Goal: Information Seeking & Learning: Understand process/instructions

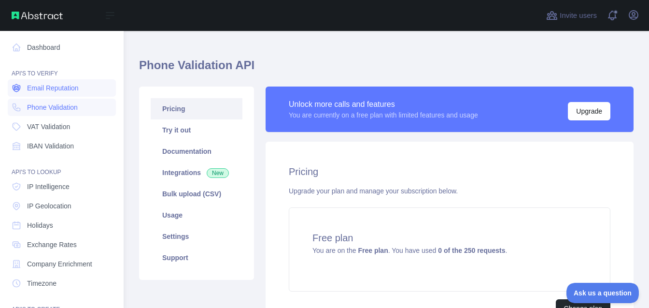
click at [52, 87] on span "Email Reputation" at bounding box center [53, 88] width 52 height 10
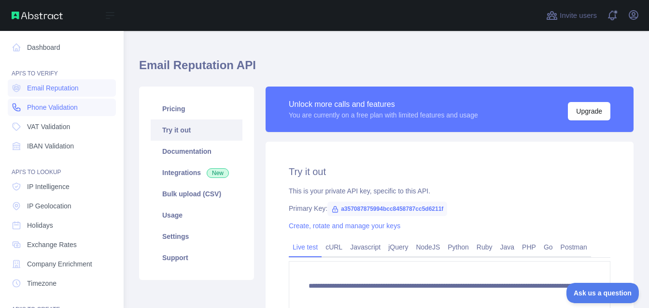
click at [59, 107] on span "Phone Validation" at bounding box center [52, 107] width 51 height 10
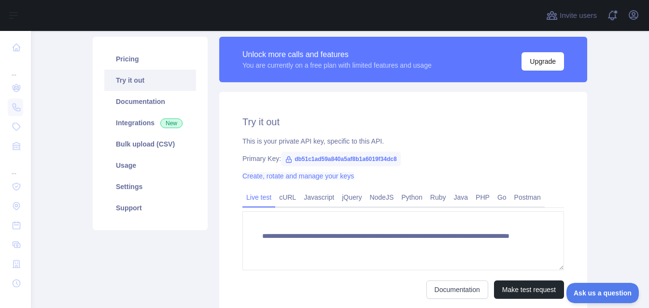
scroll to position [69, 0]
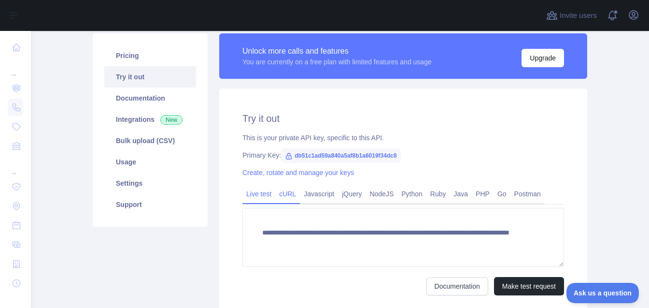
click at [291, 196] on link "cURL" at bounding box center [287, 193] width 25 height 15
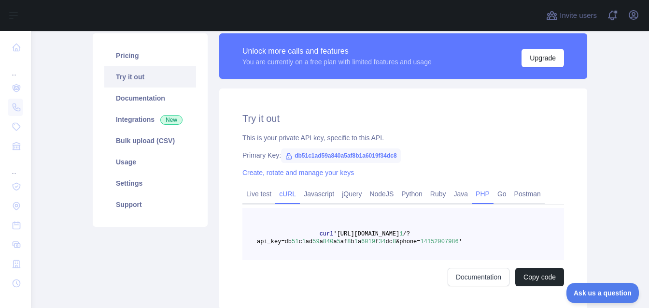
click at [491, 194] on link "PHP" at bounding box center [483, 193] width 22 height 15
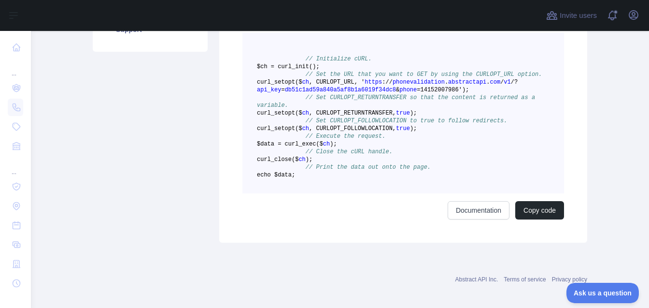
scroll to position [240, 0]
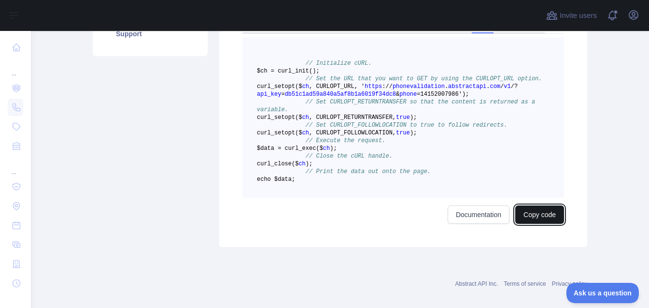
click at [538, 224] on button "Copy code" at bounding box center [539, 214] width 49 height 18
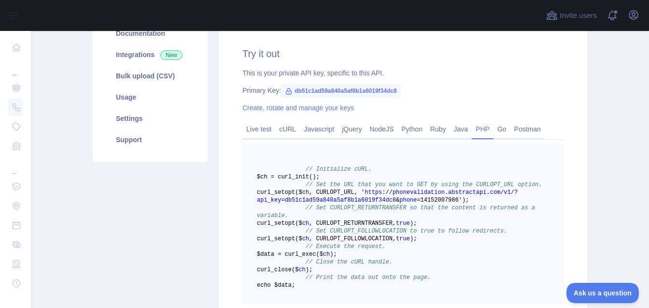
scroll to position [131, 0]
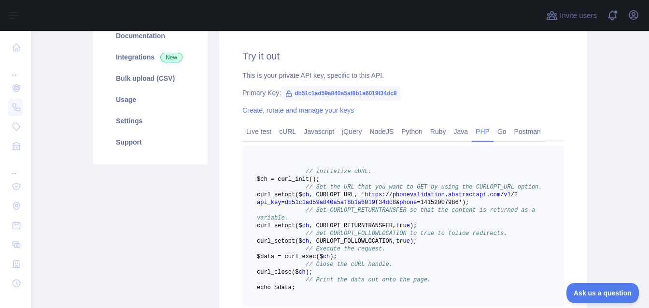
click at [383, 92] on span "db51c1ad59a840a5af8b1a6019f34dc8" at bounding box center [341, 93] width 120 height 14
copy span "db51c1ad59a840a5af8b1a6019f34dc8"
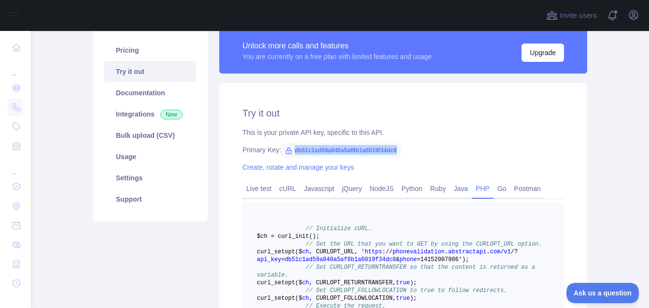
scroll to position [0, 0]
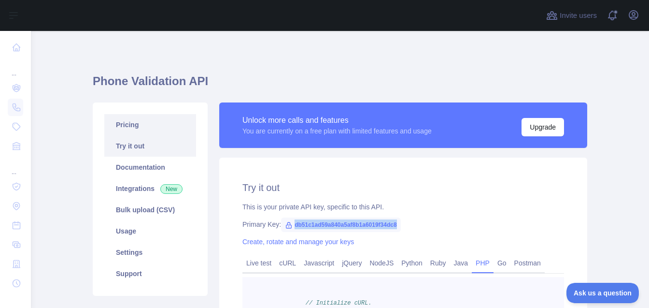
click at [138, 126] on link "Pricing" at bounding box center [150, 124] width 92 height 21
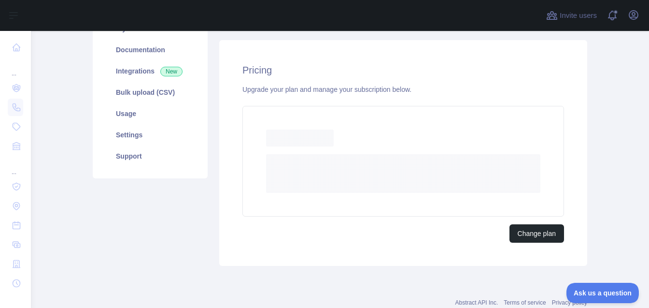
scroll to position [119, 0]
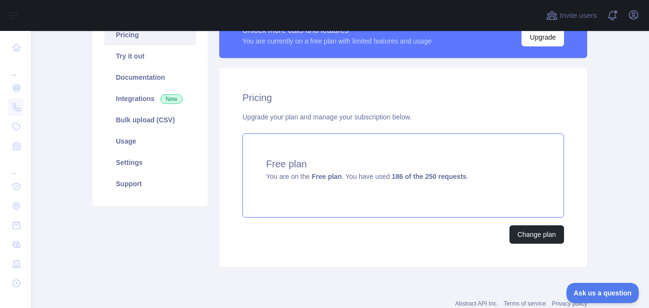
click at [494, 185] on div "Free plan You are on the Free plan . You have used 186 of the 250 requests ." at bounding box center [403, 175] width 322 height 84
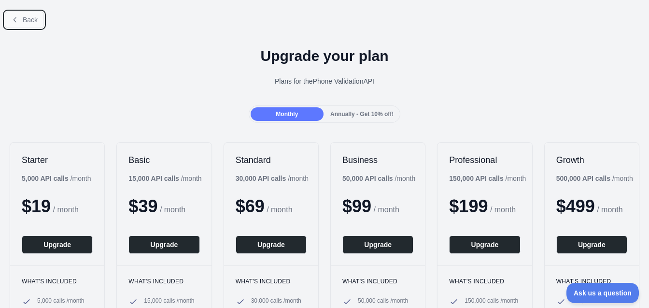
click at [32, 20] on span "Back" at bounding box center [30, 20] width 15 height 8
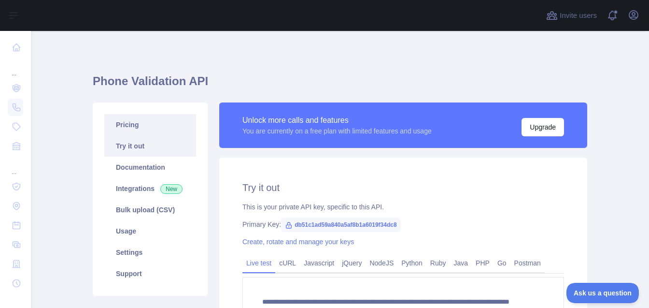
click at [132, 120] on link "Pricing" at bounding box center [150, 124] width 92 height 21
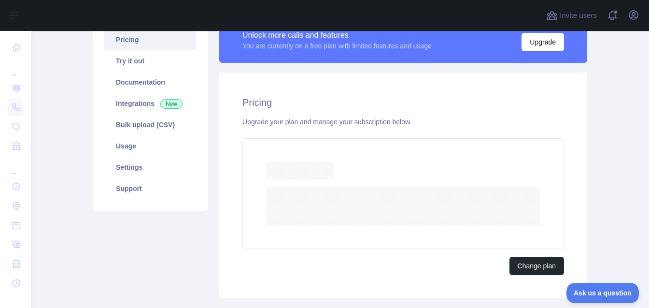
scroll to position [104, 0]
